Goal: Task Accomplishment & Management: Manage account settings

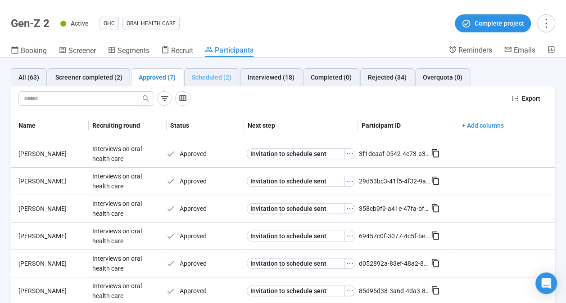
click at [212, 71] on div "Scheduled (2)" at bounding box center [211, 77] width 55 height 18
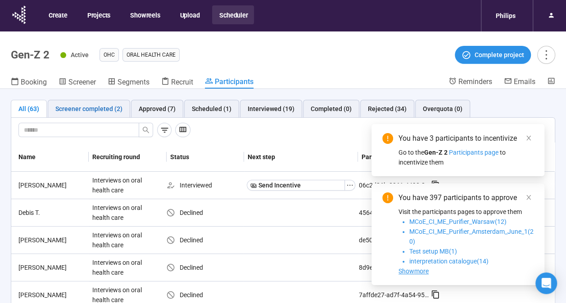
click at [109, 106] on div "Screener completed (2)" at bounding box center [88, 109] width 67 height 10
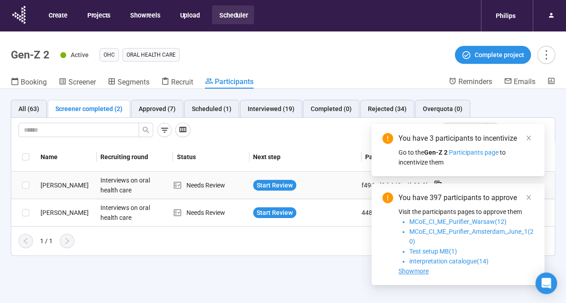
click at [58, 184] on div "Nathanial H." at bounding box center [67, 185] width 60 height 10
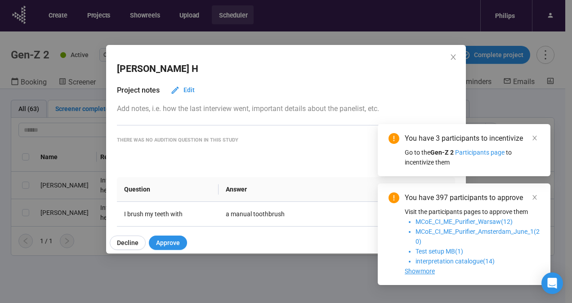
scroll to position [117, 0]
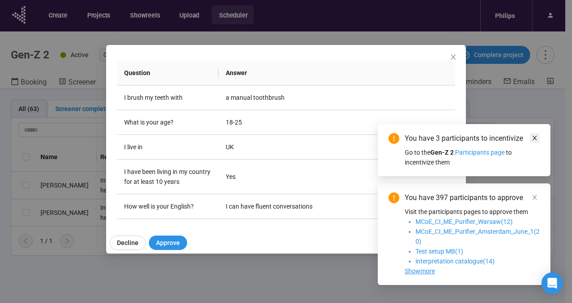
click at [533, 138] on icon "close" at bounding box center [535, 138] width 6 height 6
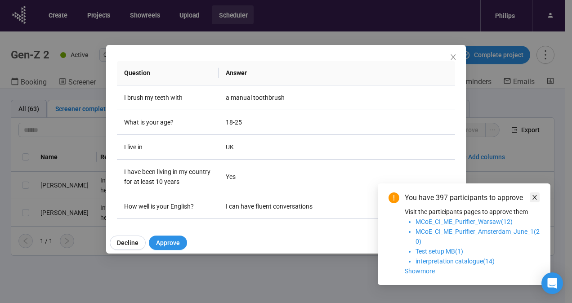
click at [534, 198] on icon "close" at bounding box center [535, 197] width 6 height 6
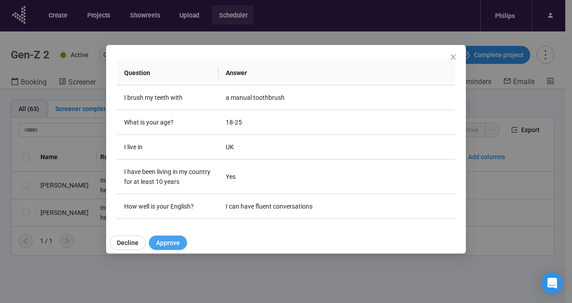
click at [154, 239] on button "Approve" at bounding box center [168, 243] width 38 height 14
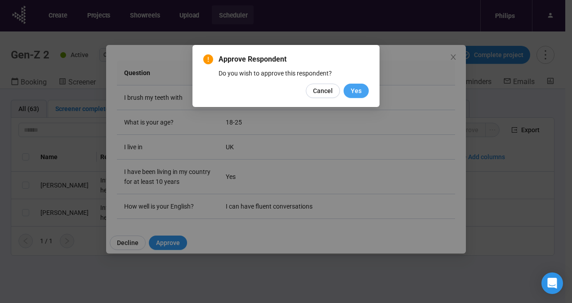
click at [359, 91] on span "Yes" at bounding box center [356, 91] width 11 height 10
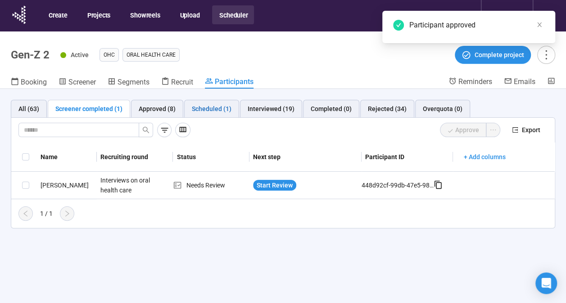
click at [205, 111] on div "Scheduled (1)" at bounding box center [212, 109] width 40 height 10
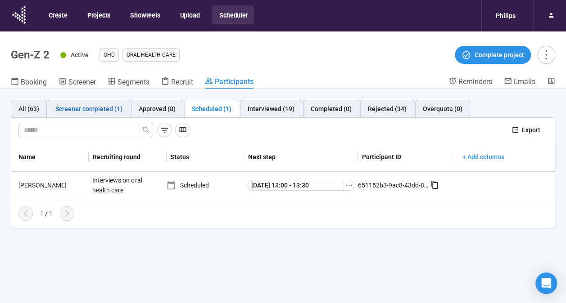
click at [74, 107] on div "Screener completed (1)" at bounding box center [88, 109] width 67 height 10
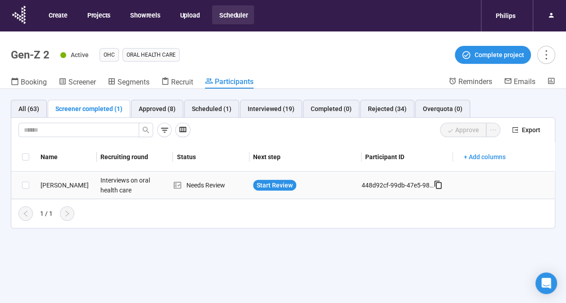
click at [52, 184] on div "Fergus K." at bounding box center [67, 185] width 60 height 10
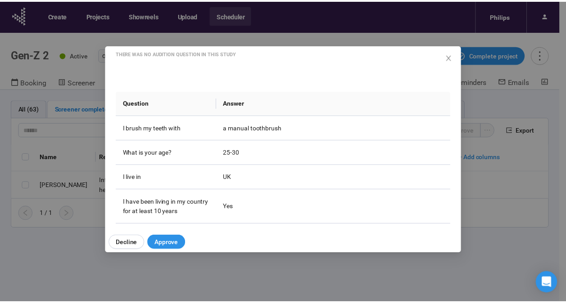
scroll to position [87, 0]
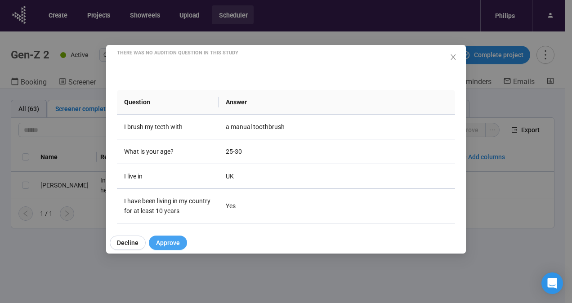
click at [162, 239] on span "Approve" at bounding box center [168, 243] width 24 height 10
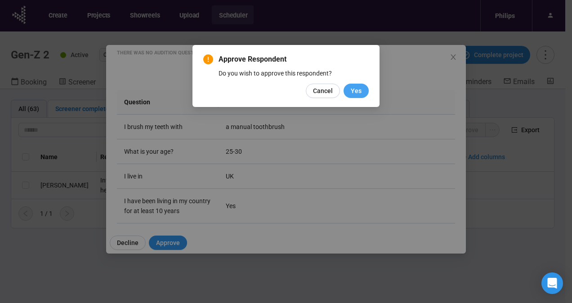
click at [361, 91] on span "Yes" at bounding box center [356, 91] width 11 height 10
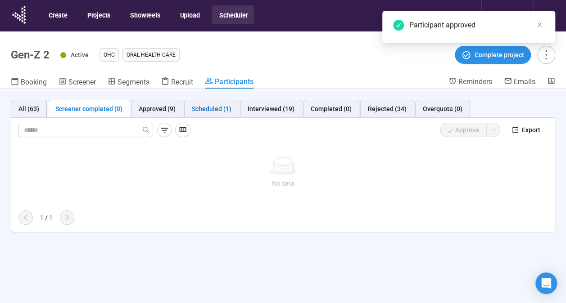
click at [202, 105] on div "Scheduled (1)" at bounding box center [212, 109] width 40 height 10
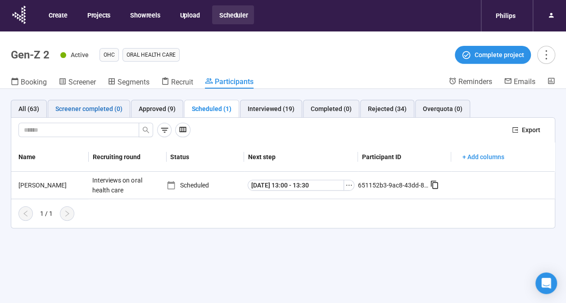
click at [77, 105] on div "Screener completed (0)" at bounding box center [88, 109] width 67 height 10
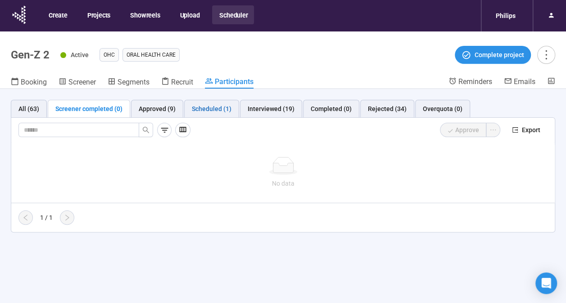
click at [206, 113] on div "Scheduled (1)" at bounding box center [212, 109] width 40 height 10
